Goal: Task Accomplishment & Management: Manage account settings

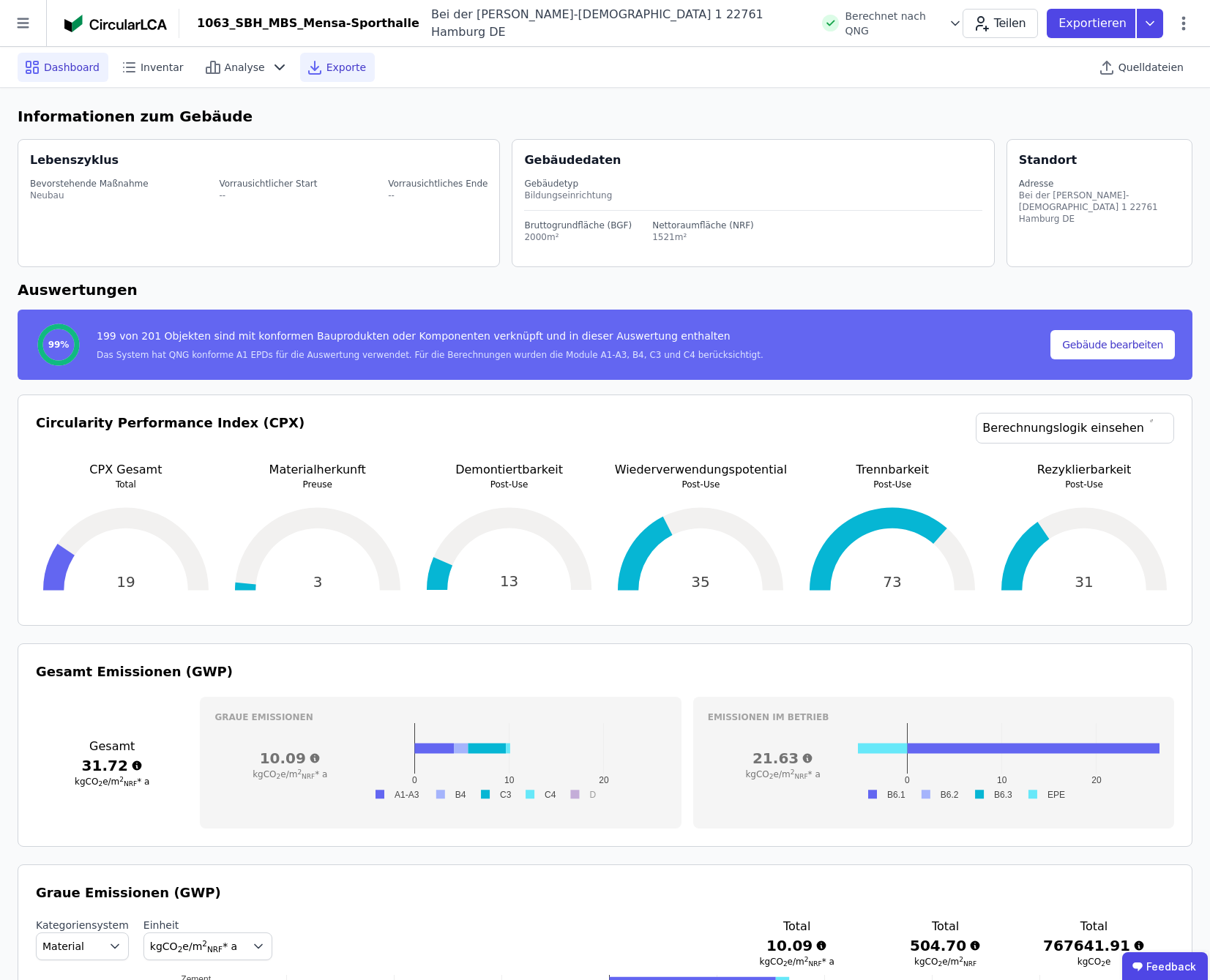
click at [327, 73] on span "Exporte" at bounding box center [346, 67] width 40 height 15
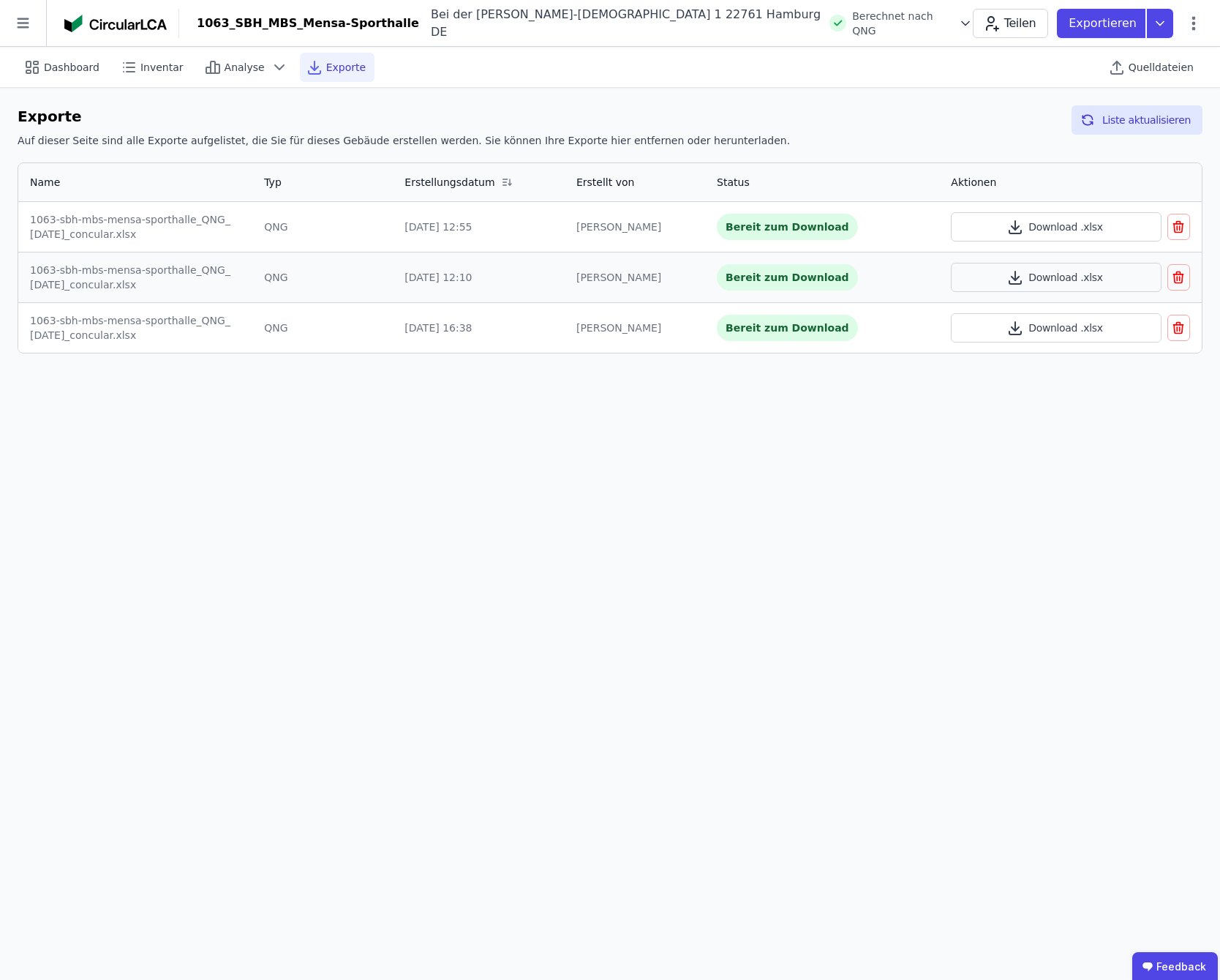
click at [1187, 325] on button "button" at bounding box center [1178, 328] width 22 height 26
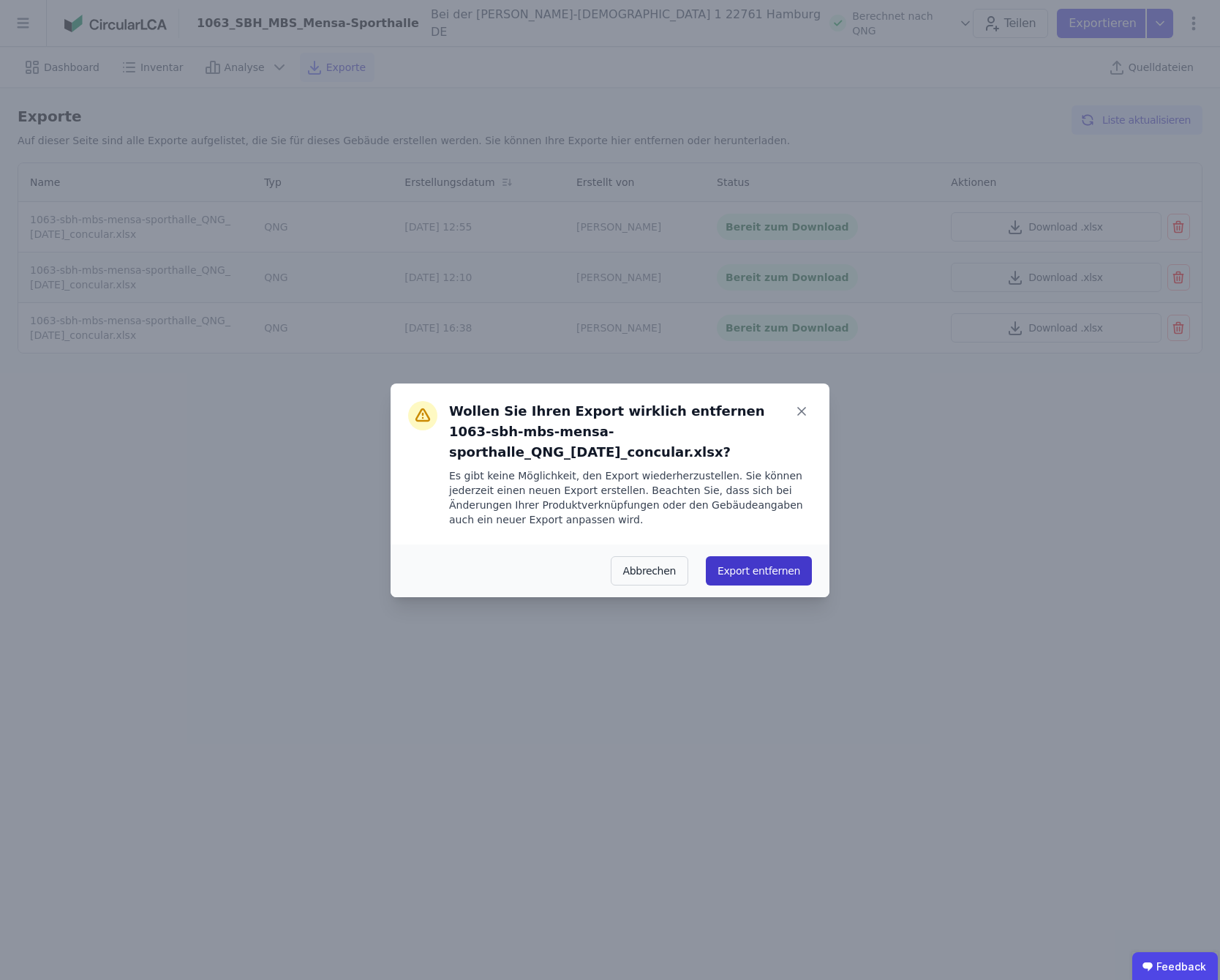
click at [738, 561] on button "Export entfernen" at bounding box center [758, 571] width 106 height 29
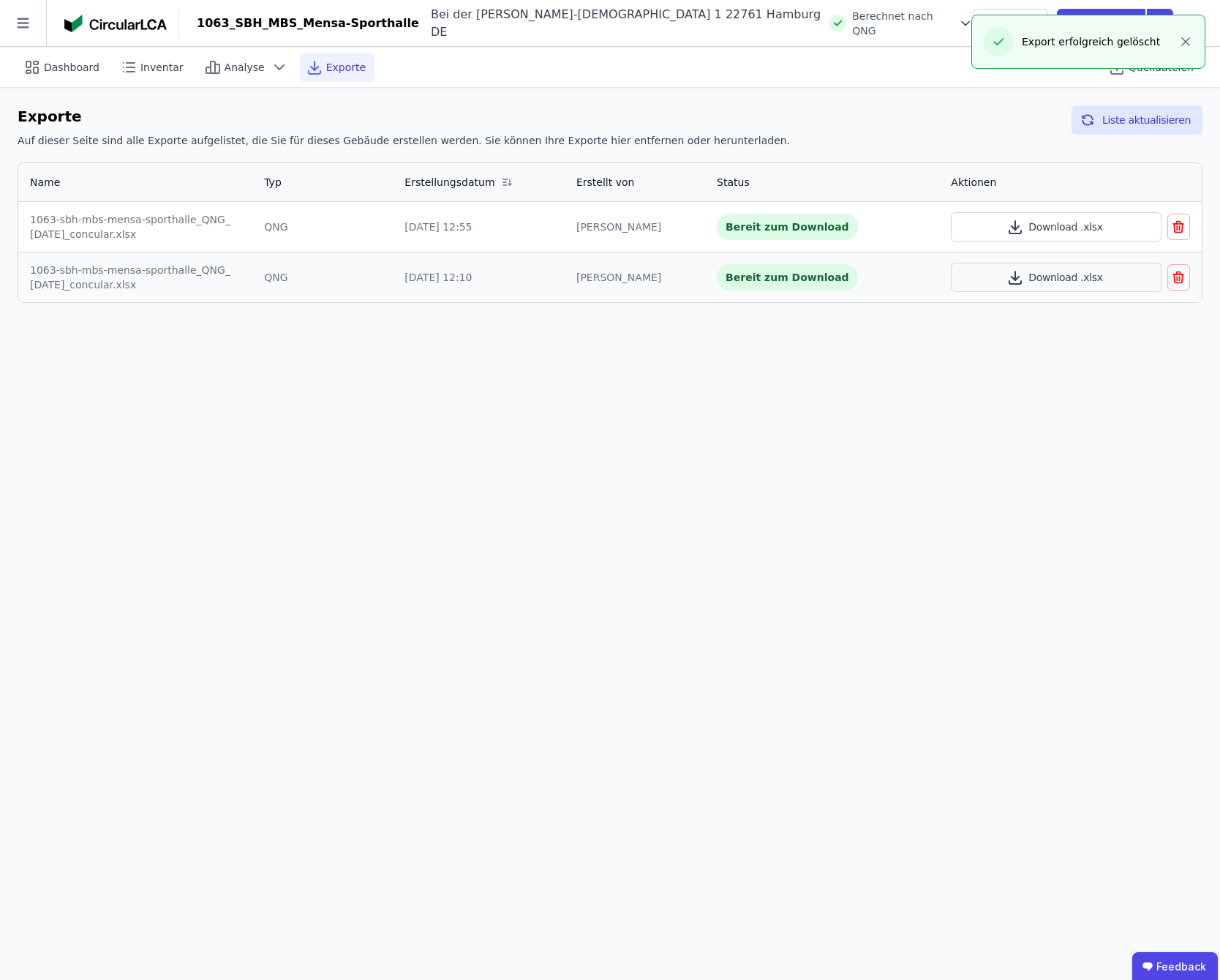
click at [1182, 282] on icon "button" at bounding box center [1178, 278] width 9 height 9
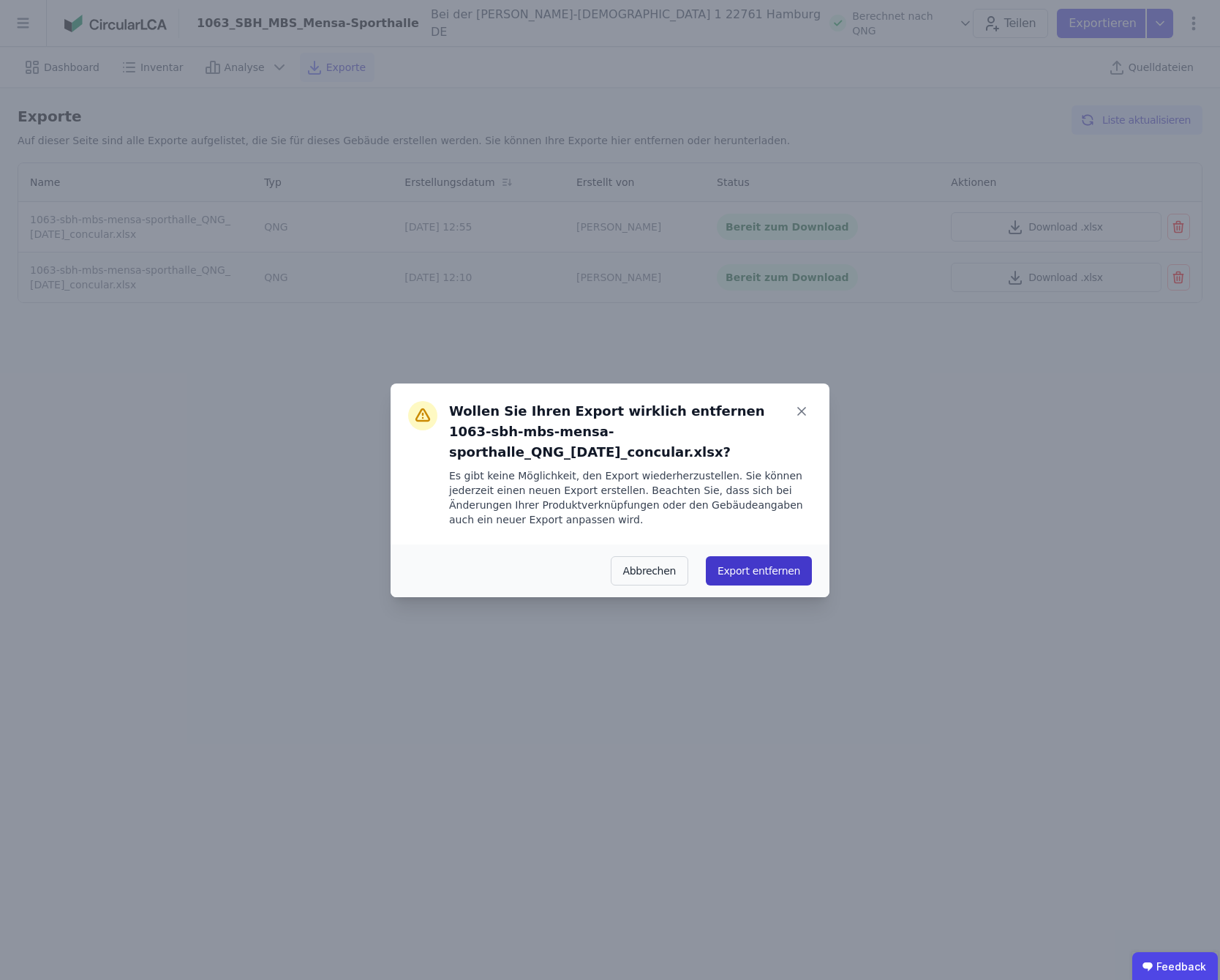
click at [784, 557] on button "Export entfernen" at bounding box center [758, 571] width 106 height 29
